Goal: Navigation & Orientation: Find specific page/section

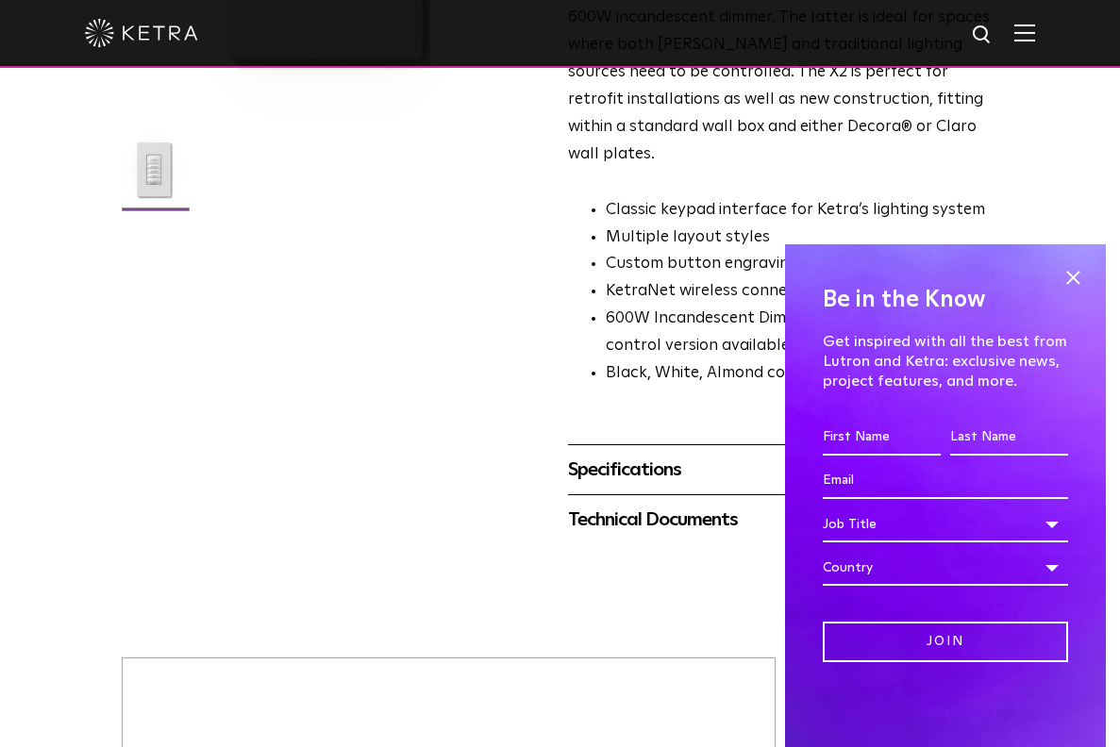
scroll to position [880, 0]
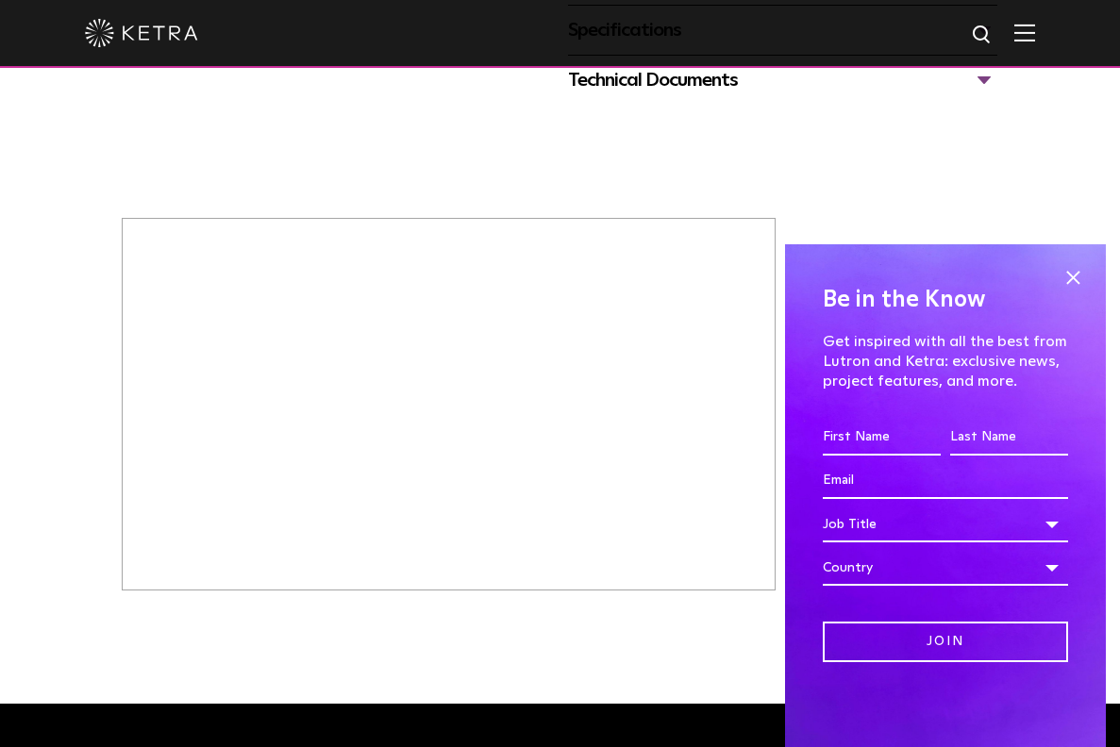
click at [1071, 268] on span at bounding box center [1073, 277] width 28 height 28
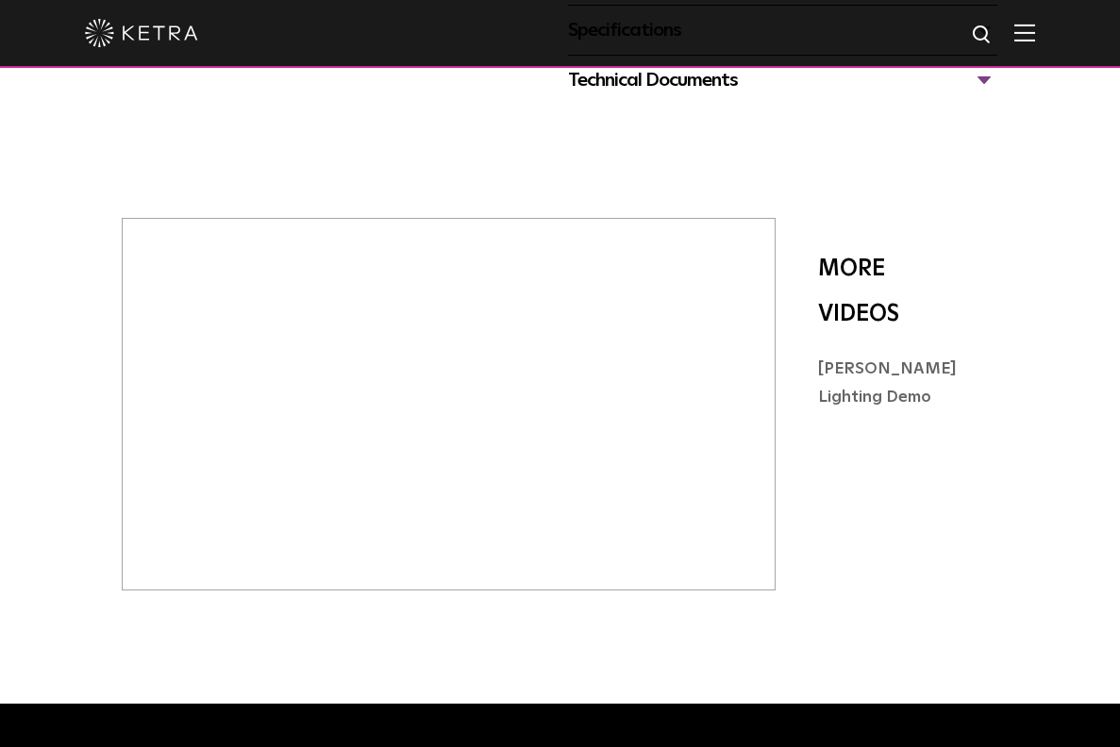
scroll to position [0, 0]
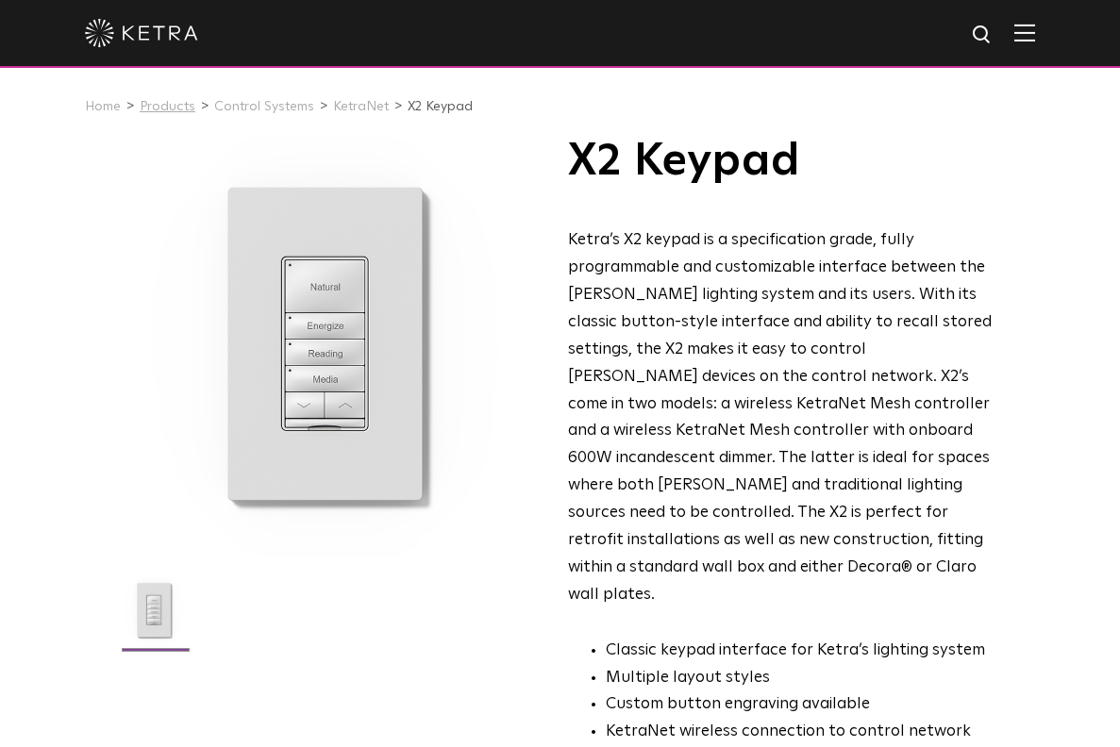
click at [177, 110] on link "Products" at bounding box center [168, 106] width 56 height 13
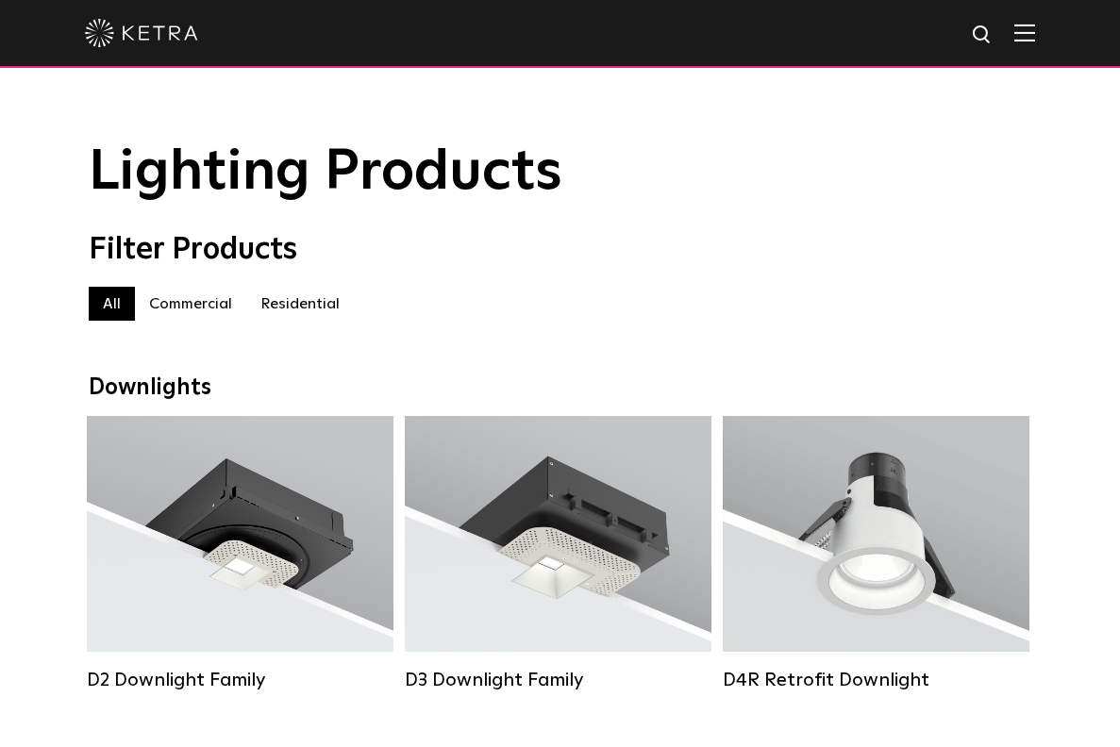
click at [1035, 35] on img at bounding box center [1024, 33] width 21 height 18
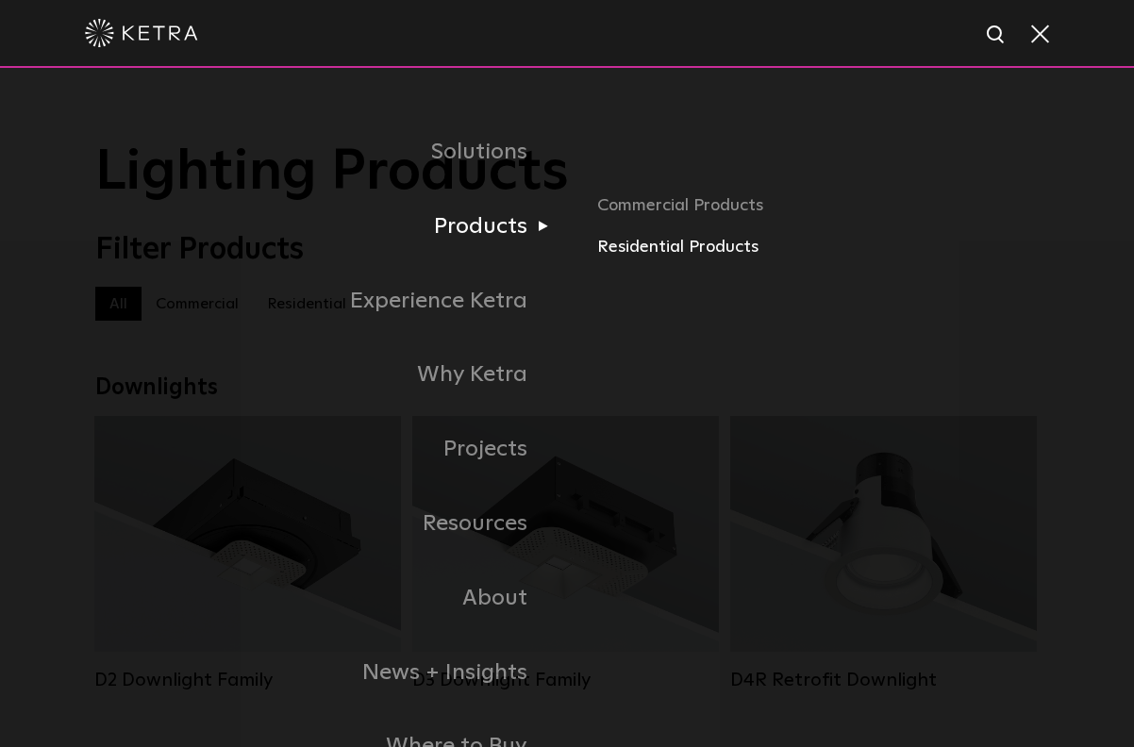
click at [701, 260] on link "Residential Products" at bounding box center [818, 247] width 442 height 27
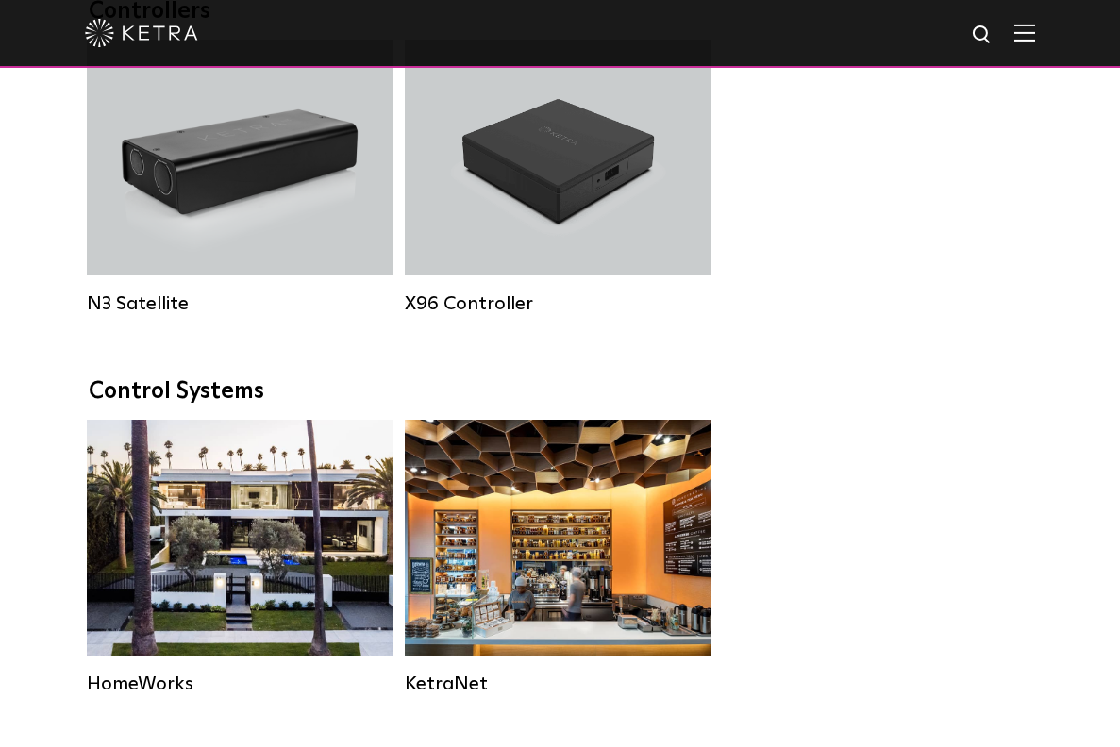
scroll to position [2422, 0]
